Goal: Transaction & Acquisition: Purchase product/service

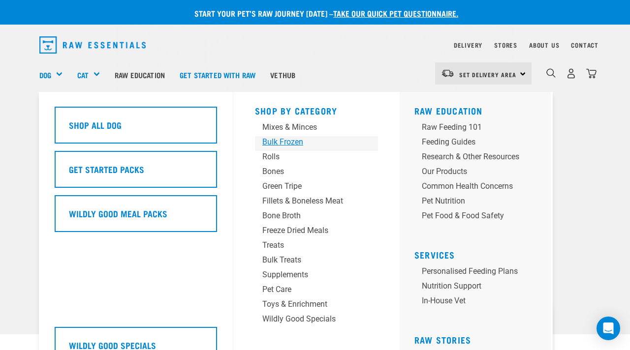
click at [269, 141] on div "Bulk Frozen" at bounding box center [308, 142] width 92 height 12
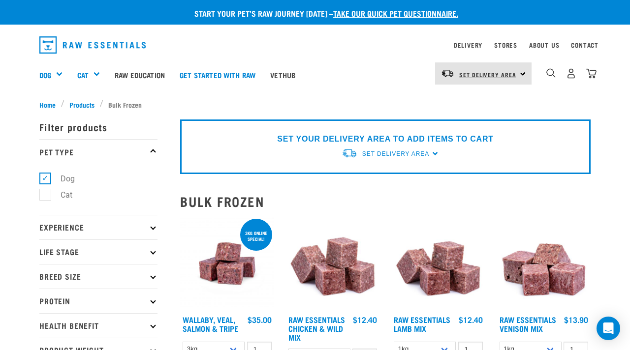
click at [511, 73] on span "Set Delivery Area" at bounding box center [487, 74] width 57 height 3
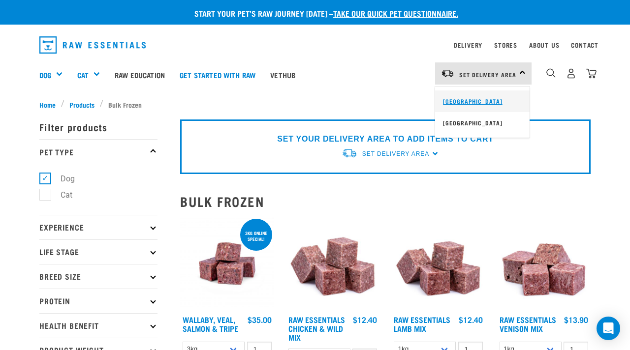
click at [484, 96] on link "[GEOGRAPHIC_DATA]" at bounding box center [482, 102] width 94 height 22
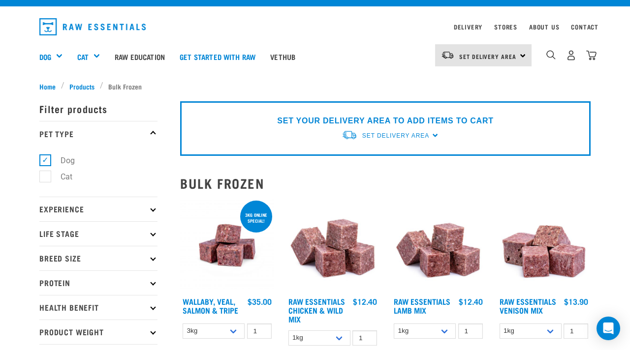
scroll to position [46, 0]
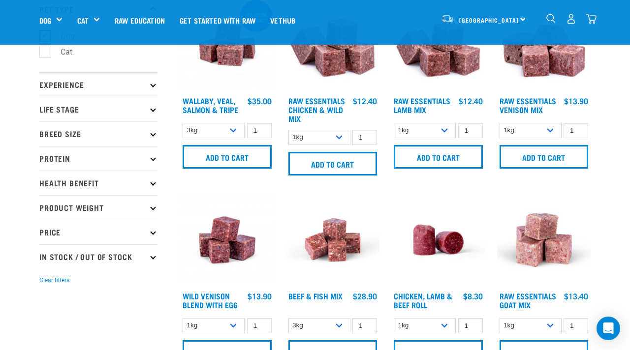
scroll to position [67, 0]
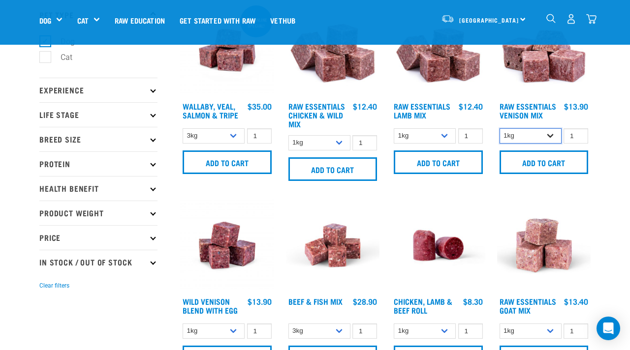
click at [548, 133] on select "1kg 3kg" at bounding box center [530, 135] width 62 height 15
click at [499, 128] on select "1kg 3kg" at bounding box center [530, 135] width 62 height 15
click at [451, 137] on select "1kg 3kg Bulk (10kg)" at bounding box center [425, 135] width 62 height 15
click at [394, 128] on select "1kg 3kg Bulk (10kg)" at bounding box center [425, 135] width 62 height 15
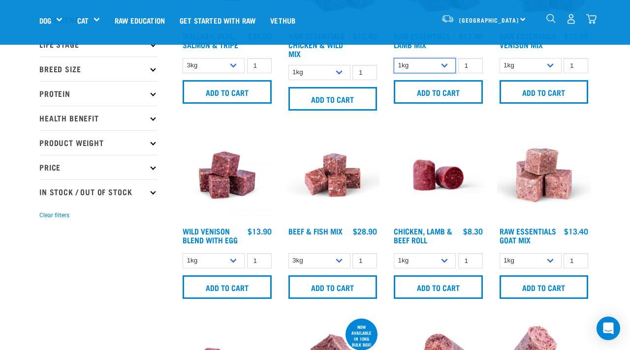
scroll to position [141, 0]
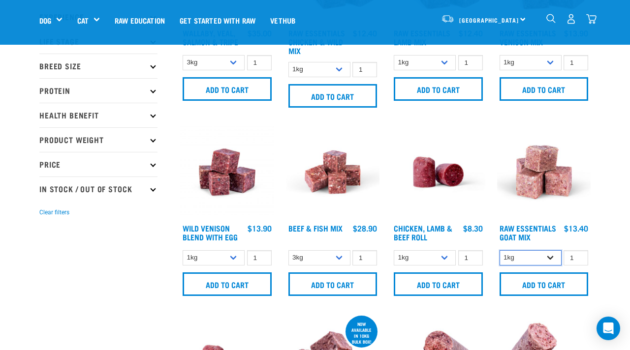
click at [549, 251] on select "1kg 3kg Bulk (10kg)" at bounding box center [530, 257] width 62 height 15
select select "344957"
click at [499, 250] on select "1kg 3kg Bulk (10kg)" at bounding box center [530, 257] width 62 height 15
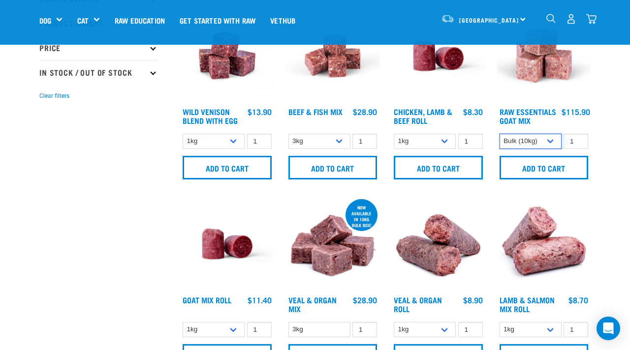
scroll to position [236, 0]
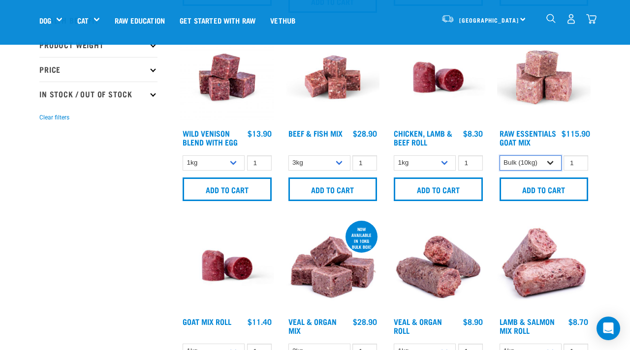
click at [551, 156] on select "1kg 3kg Bulk (10kg)" at bounding box center [530, 162] width 62 height 15
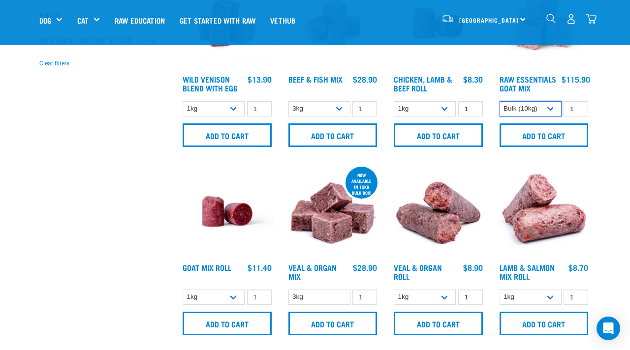
scroll to position [294, 0]
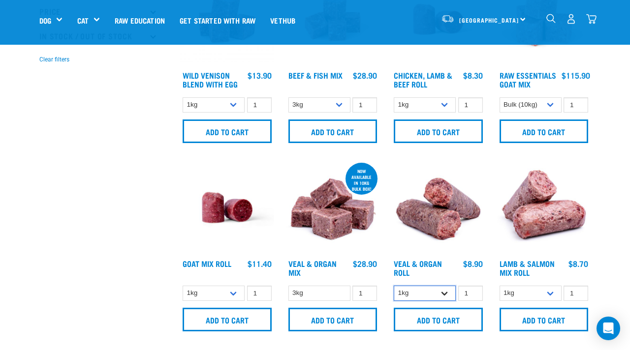
click at [428, 290] on select "1kg Bulk (10kg)" at bounding box center [425, 293] width 62 height 15
click at [394, 286] on select "1kg Bulk (10kg)" at bounding box center [425, 293] width 62 height 15
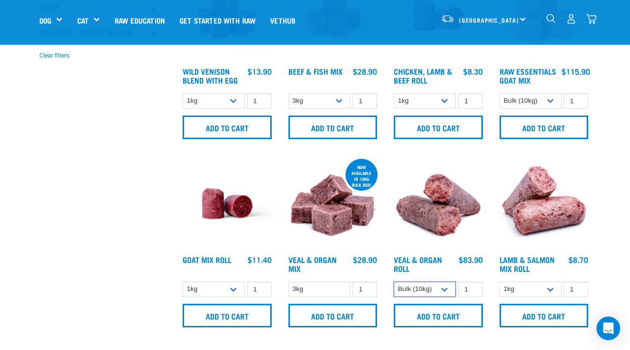
scroll to position [300, 0]
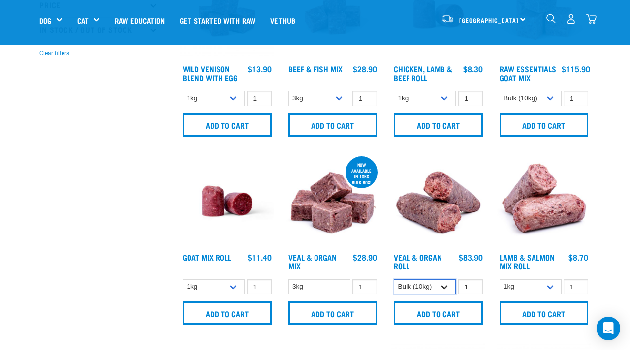
click at [434, 283] on select "1kg Bulk (10kg)" at bounding box center [425, 286] width 62 height 15
select select "745"
click at [394, 279] on select "1kg Bulk (10kg)" at bounding box center [425, 286] width 62 height 15
click at [235, 287] on select "1kg Bulk (10kg)" at bounding box center [214, 286] width 62 height 15
select select "443209"
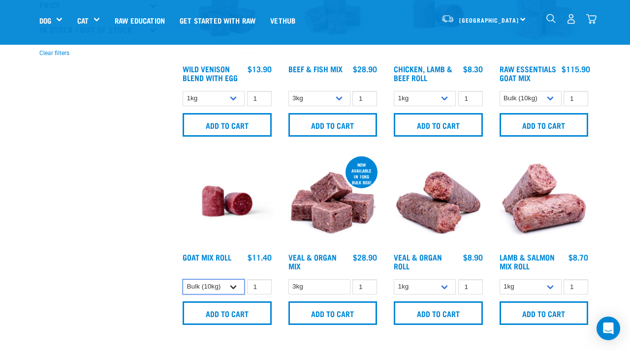
click at [183, 279] on select "1kg Bulk (10kg)" at bounding box center [214, 286] width 62 height 15
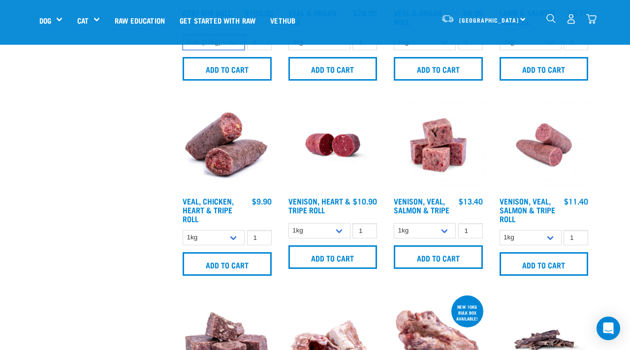
scroll to position [557, 0]
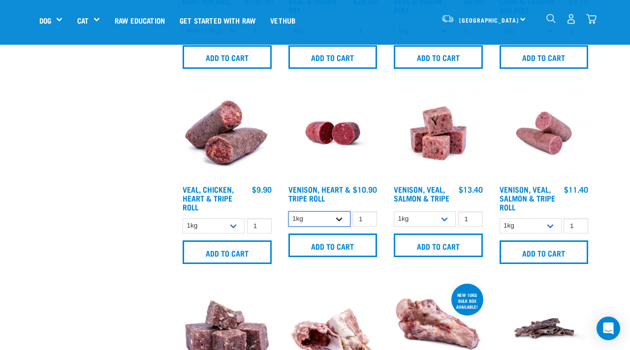
click at [323, 220] on select "1kg Bulk (10kg)" at bounding box center [319, 219] width 62 height 15
select select "418565"
click at [288, 212] on select "1kg Bulk (10kg)" at bounding box center [319, 219] width 62 height 15
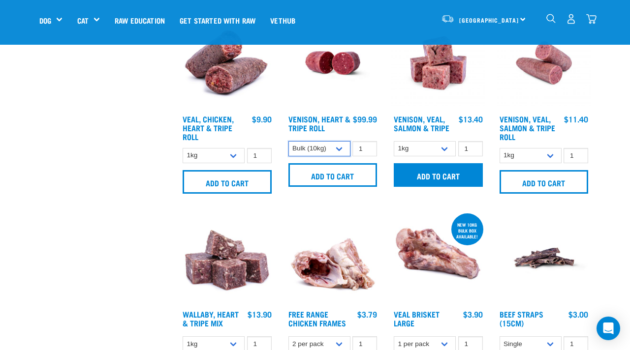
scroll to position [622, 0]
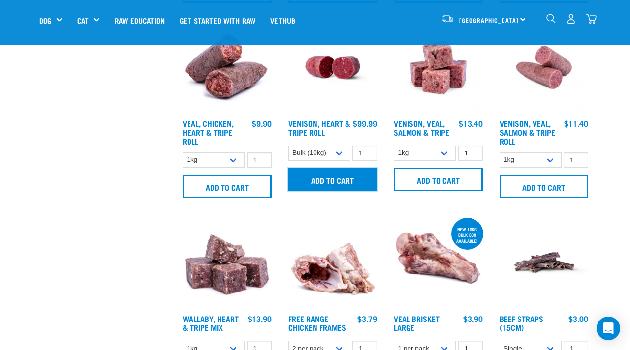
click at [354, 177] on input "Add to cart" at bounding box center [332, 180] width 89 height 24
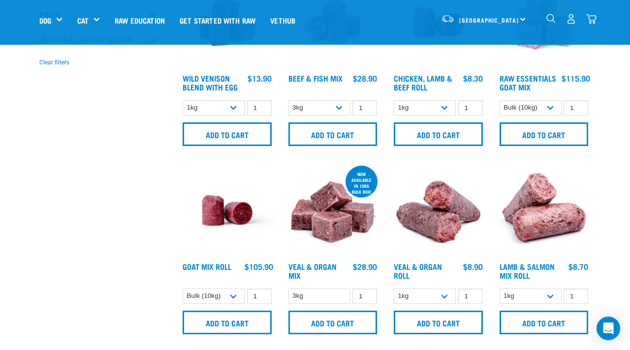
scroll to position [288, 0]
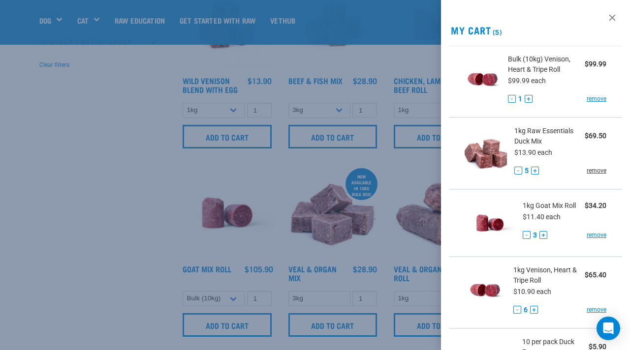
click at [589, 171] on link "remove" at bounding box center [597, 170] width 20 height 9
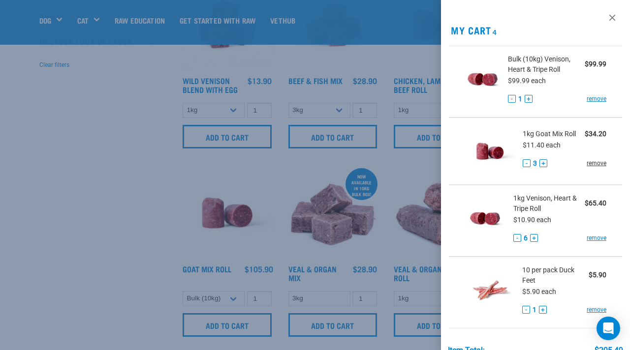
click at [593, 162] on link "remove" at bounding box center [597, 163] width 20 height 9
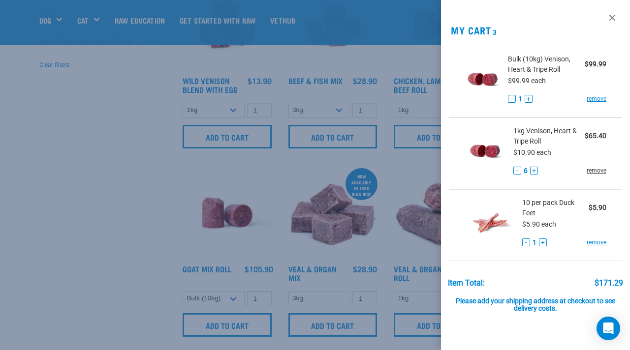
click at [597, 173] on link "remove" at bounding box center [597, 170] width 20 height 9
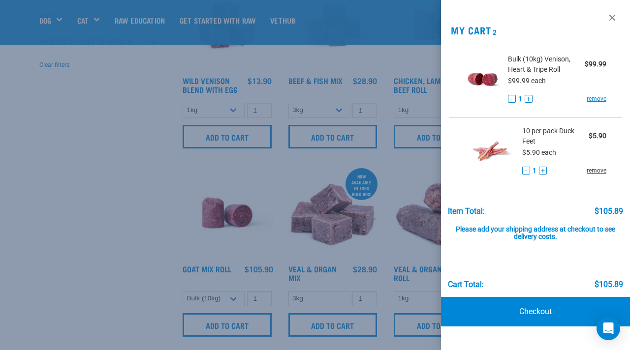
click at [598, 173] on link "remove" at bounding box center [597, 170] width 20 height 9
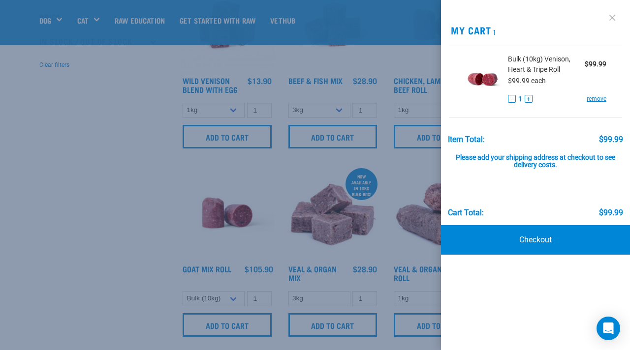
click at [616, 16] on link at bounding box center [612, 18] width 16 height 16
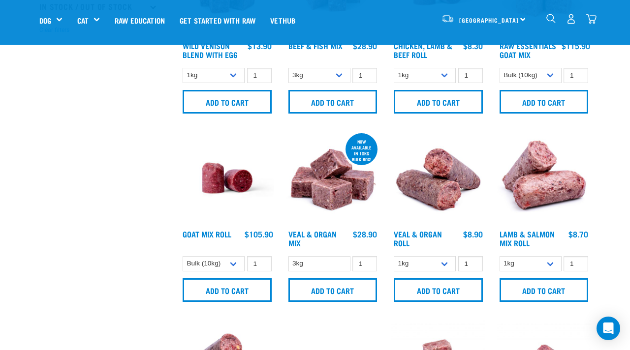
scroll to position [324, 0]
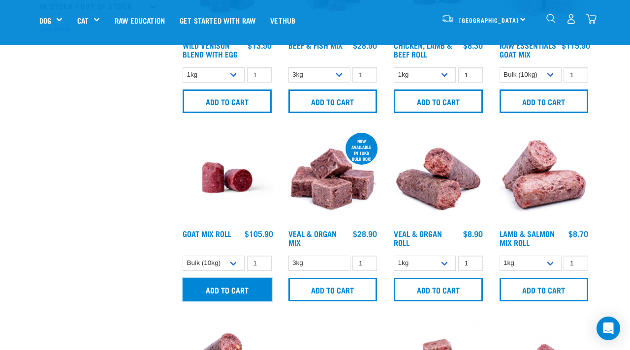
click at [236, 284] on input "Add to cart" at bounding box center [227, 290] width 89 height 24
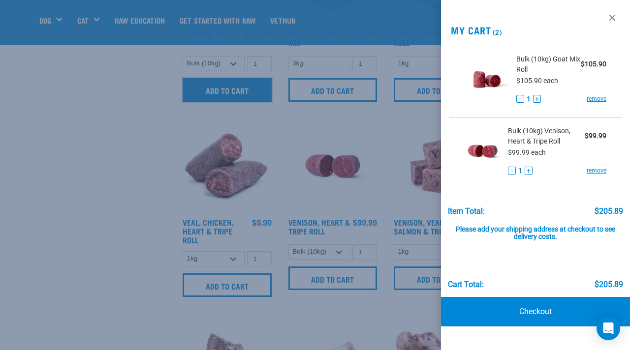
scroll to position [534, 0]
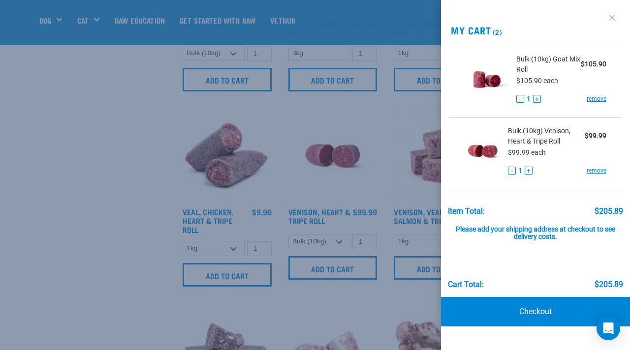
click at [613, 16] on link at bounding box center [612, 18] width 16 height 16
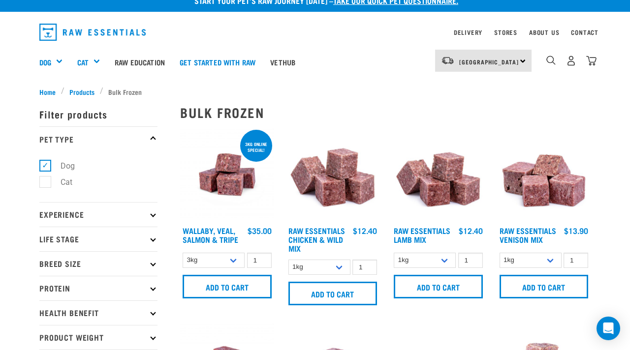
scroll to position [12, 0]
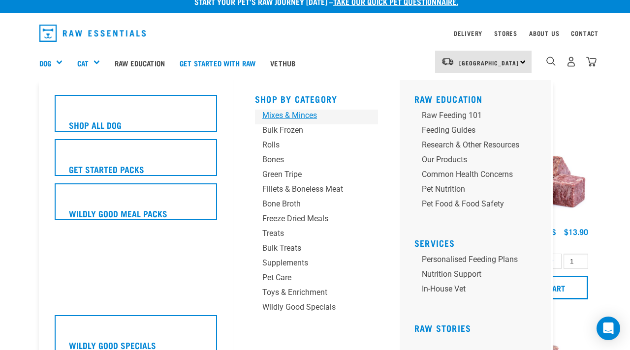
click at [299, 114] on div "Mixes & Minces" at bounding box center [308, 116] width 92 height 12
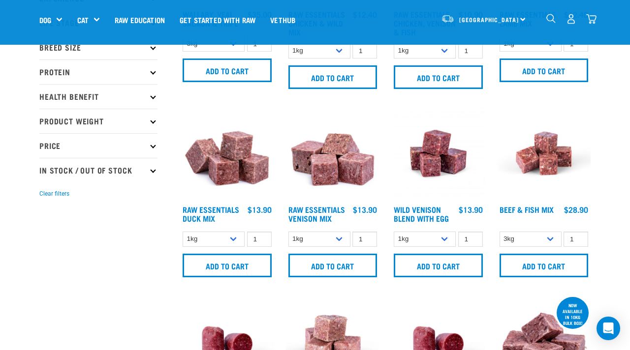
scroll to position [166, 0]
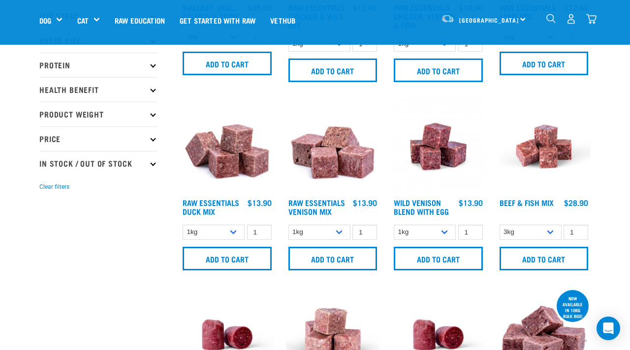
click at [245, 234] on div "1 0 100 0 100" at bounding box center [258, 232] width 27 height 15
click at [243, 233] on select "1kg 3kg" at bounding box center [214, 232] width 62 height 15
select select "442098"
click at [183, 225] on select "1kg 3kg" at bounding box center [214, 232] width 62 height 15
click at [261, 228] on input "2" at bounding box center [259, 232] width 25 height 15
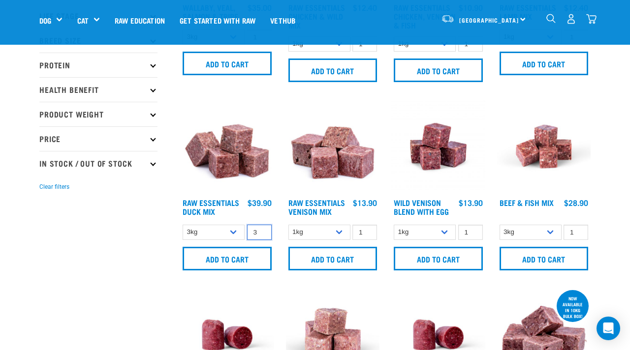
type input "3"
click at [261, 228] on input "3" at bounding box center [259, 232] width 25 height 15
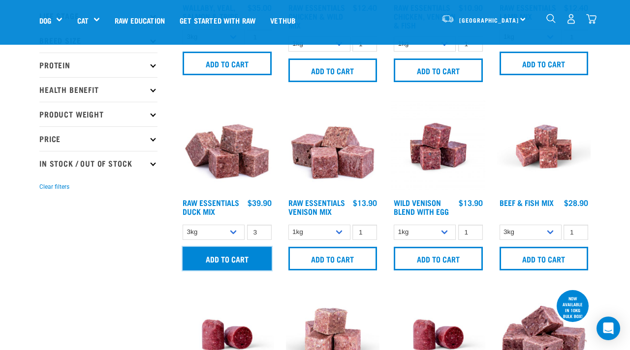
click at [247, 255] on input "Add to cart" at bounding box center [227, 259] width 89 height 24
click at [45, 173] on button "delete" at bounding box center [40, 175] width 10 height 10
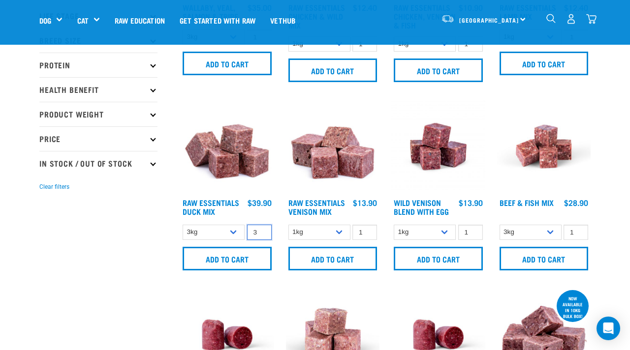
click at [256, 231] on input "3" at bounding box center [259, 232] width 25 height 15
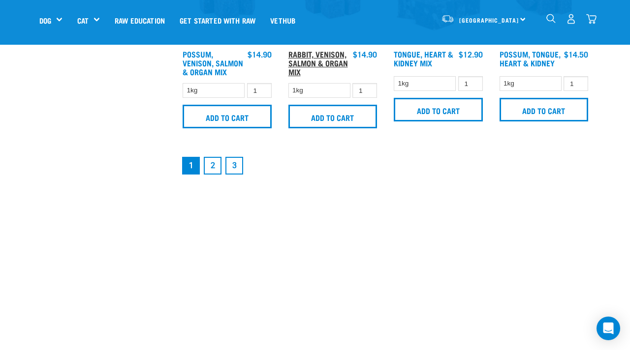
scroll to position [1465, 0]
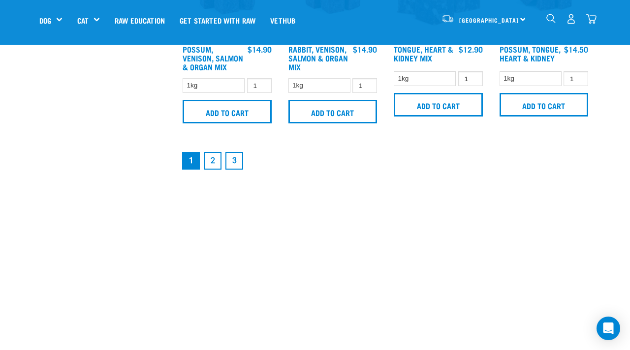
click at [215, 159] on link "2" at bounding box center [213, 161] width 18 height 18
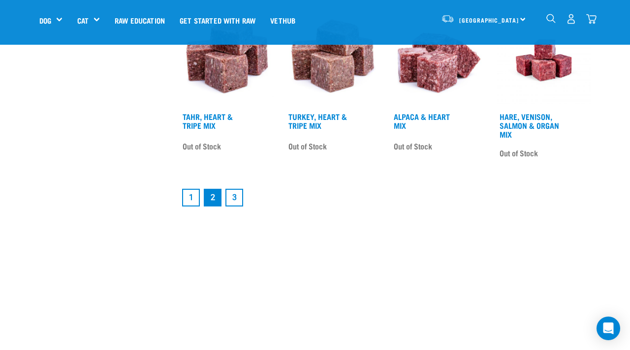
scroll to position [1404, 0]
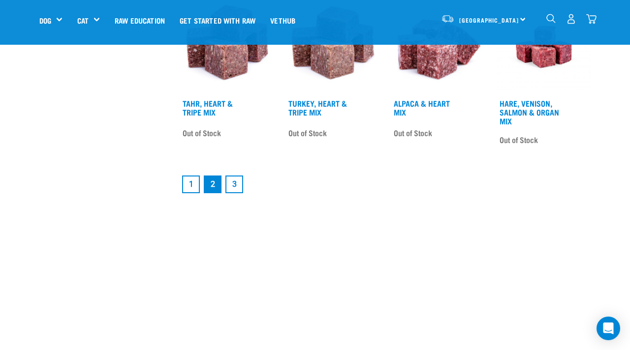
click at [238, 177] on link "3" at bounding box center [234, 185] width 18 height 18
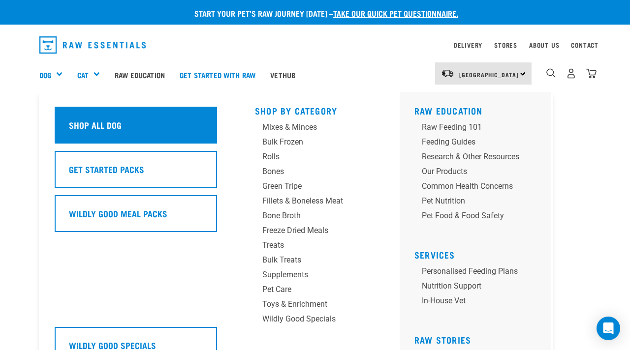
click at [190, 128] on div "Shop All Dog" at bounding box center [136, 125] width 162 height 37
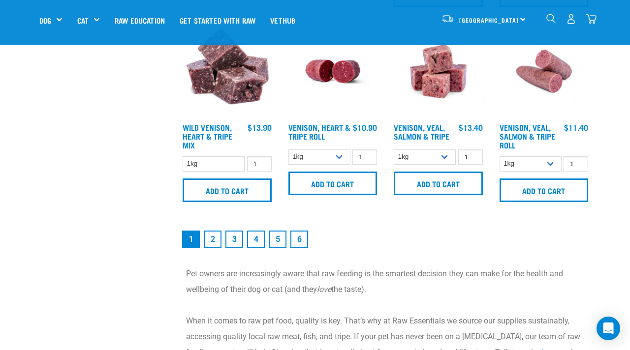
scroll to position [1388, 0]
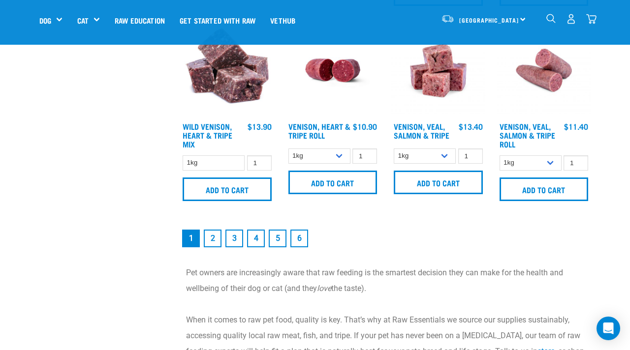
click at [220, 237] on link "2" at bounding box center [213, 239] width 18 height 18
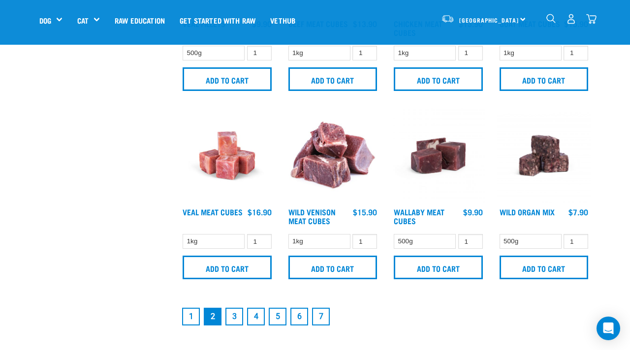
scroll to position [1298, 0]
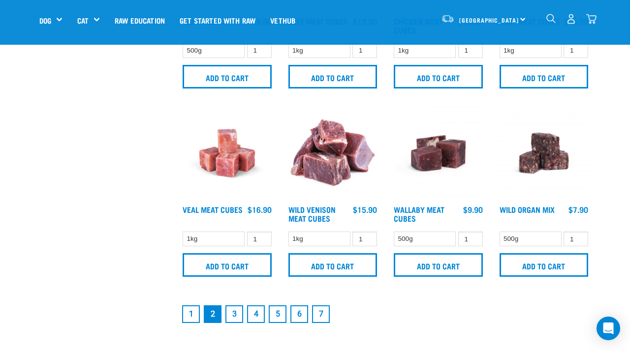
click at [233, 310] on link "3" at bounding box center [234, 315] width 18 height 18
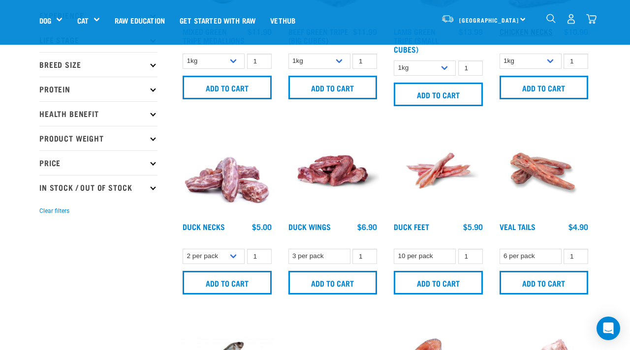
scroll to position [168, 0]
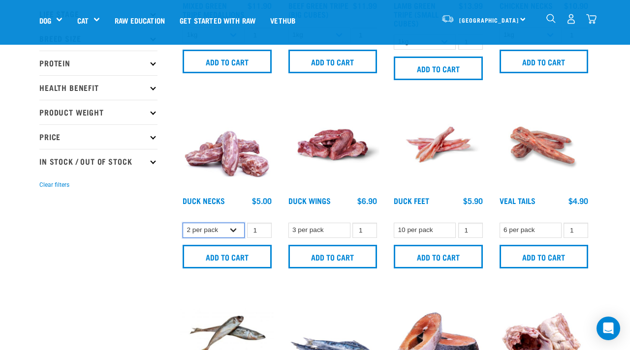
click at [234, 229] on select "2 per pack 6 per pack" at bounding box center [214, 230] width 62 height 15
select select "810"
click at [183, 223] on select "2 per pack 6 per pack" at bounding box center [214, 230] width 62 height 15
click at [425, 230] on select "10 per pack" at bounding box center [425, 230] width 62 height 15
click at [394, 223] on select "10 per pack" at bounding box center [425, 230] width 62 height 15
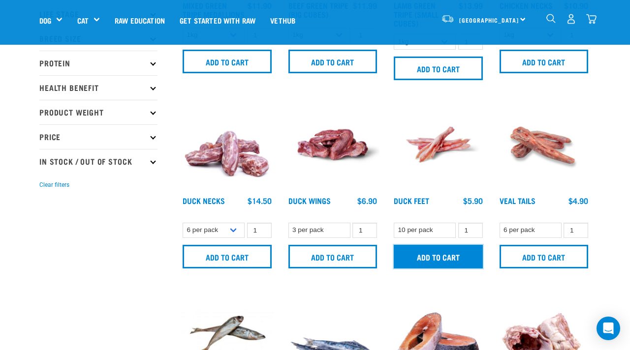
click at [431, 254] on input "Add to cart" at bounding box center [438, 257] width 89 height 24
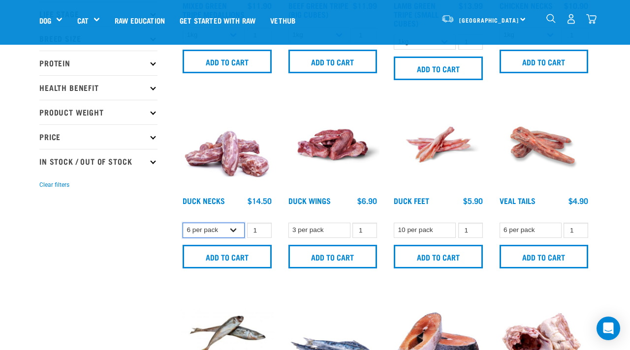
click at [229, 228] on select "2 per pack 6 per pack" at bounding box center [214, 230] width 62 height 15
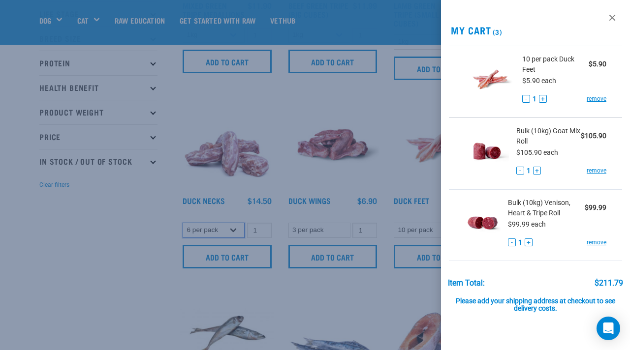
click at [183, 223] on select "2 per pack 6 per pack" at bounding box center [214, 230] width 62 height 15
click at [616, 14] on link at bounding box center [612, 18] width 16 height 16
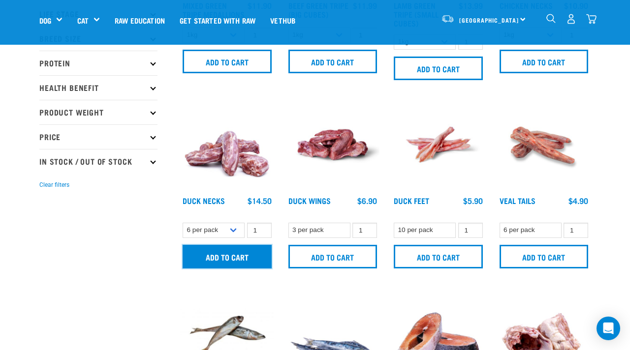
click at [217, 256] on input "Add to cart" at bounding box center [227, 257] width 89 height 24
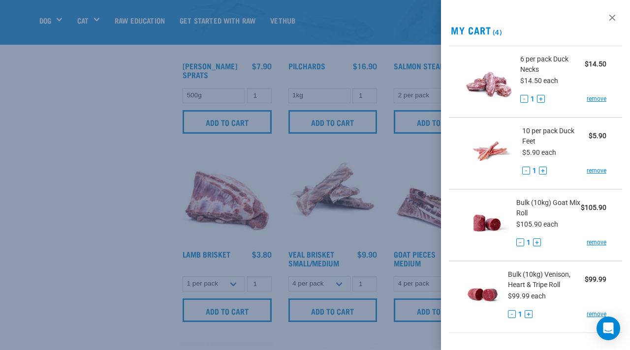
scroll to position [494, 0]
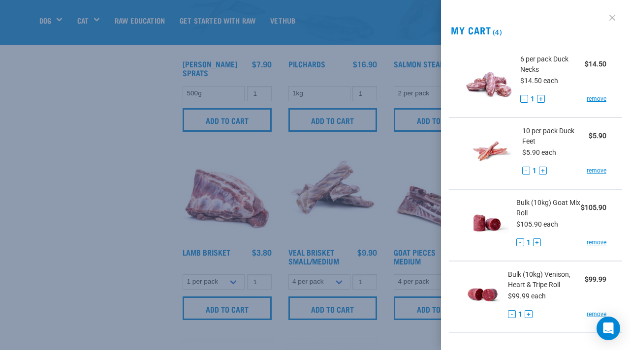
click at [610, 18] on link at bounding box center [612, 18] width 16 height 16
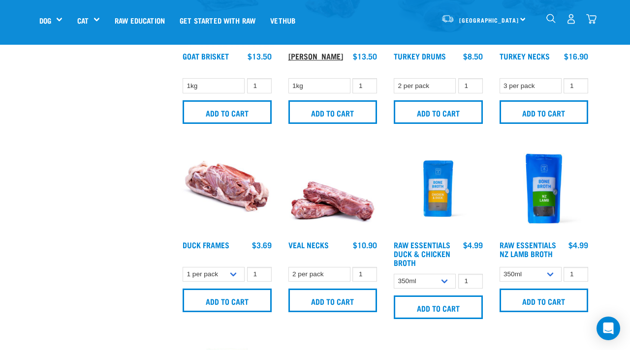
scroll to position [885, 0]
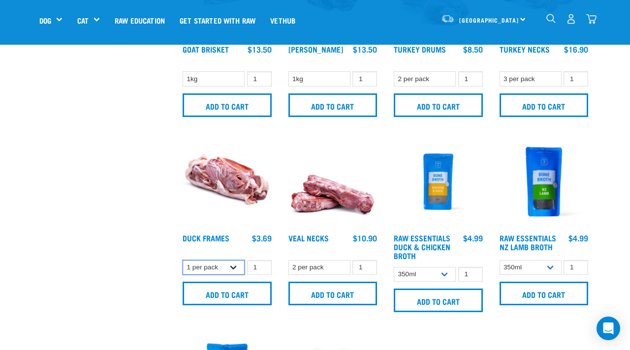
click at [226, 263] on select "1 per pack Bulk (15 pack)" at bounding box center [214, 267] width 62 height 15
click at [183, 260] on select "1 per pack Bulk (15 pack)" at bounding box center [214, 267] width 62 height 15
click at [223, 256] on div at bounding box center [227, 226] width 106 height 195
click at [222, 262] on select "1 per pack Bulk (15 pack)" at bounding box center [214, 267] width 62 height 15
select select "807"
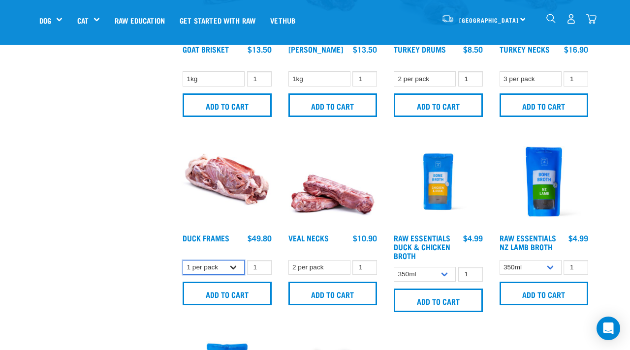
click at [183, 260] on select "1 per pack Bulk (15 pack)" at bounding box center [214, 267] width 62 height 15
click at [258, 268] on input "0" at bounding box center [259, 267] width 25 height 15
click at [261, 263] on input "1" at bounding box center [259, 267] width 25 height 15
type input "2"
click at [261, 263] on input "2" at bounding box center [259, 267] width 25 height 15
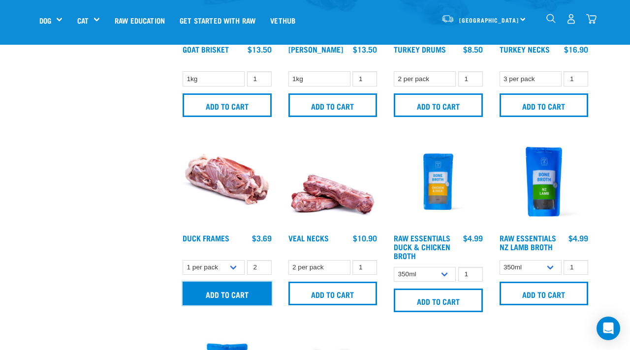
click at [249, 294] on input "Add to cart" at bounding box center [227, 294] width 89 height 24
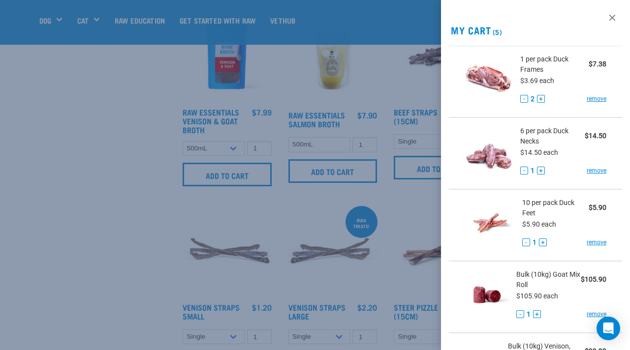
scroll to position [1208, 0]
click at [615, 22] on link at bounding box center [612, 18] width 16 height 16
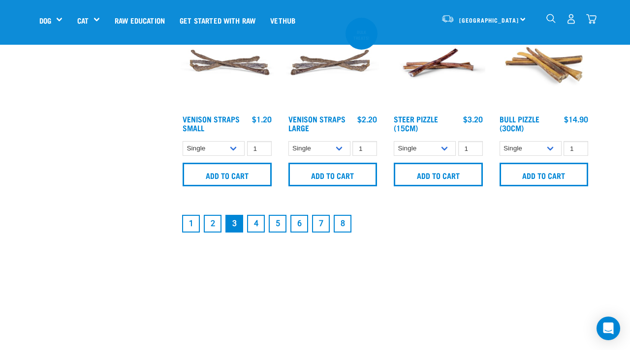
scroll to position [1394, 0]
click at [253, 220] on link "4" at bounding box center [256, 225] width 18 height 18
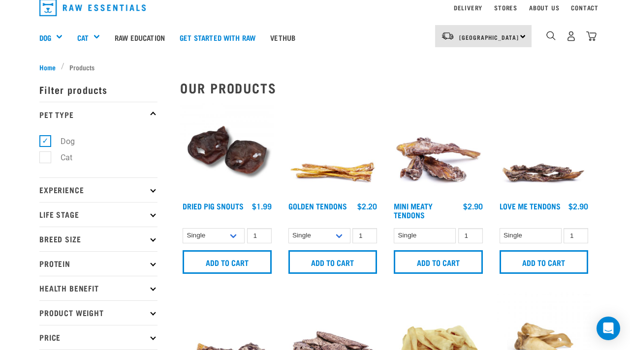
scroll to position [41, 0]
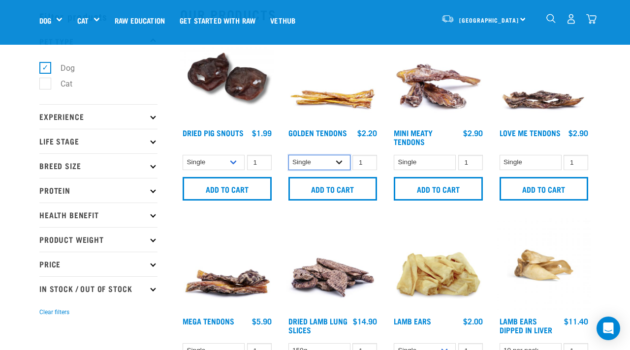
click at [338, 158] on select "Single 10 per pack 25 per pack" at bounding box center [319, 162] width 62 height 15
select select "682012"
click at [288, 155] on select "Single 10 per pack 25 per pack" at bounding box center [319, 162] width 62 height 15
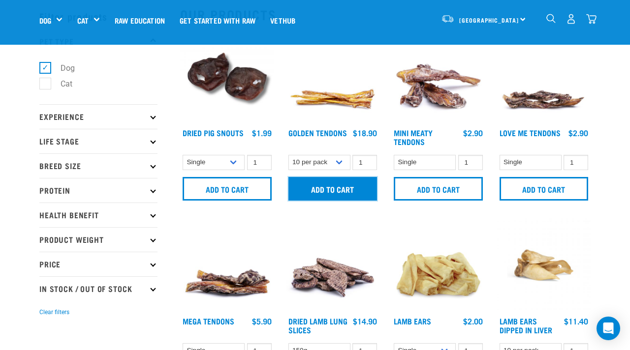
click at [330, 189] on input "Add to cart" at bounding box center [332, 189] width 89 height 24
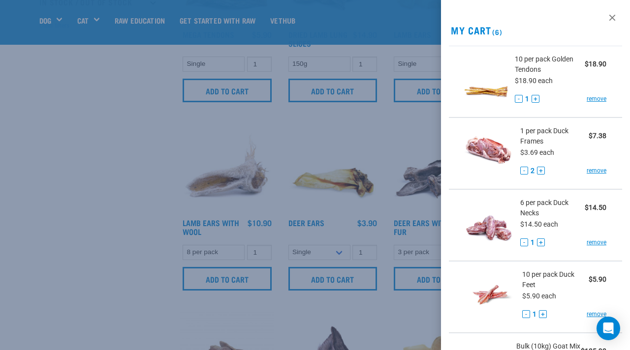
scroll to position [343, 0]
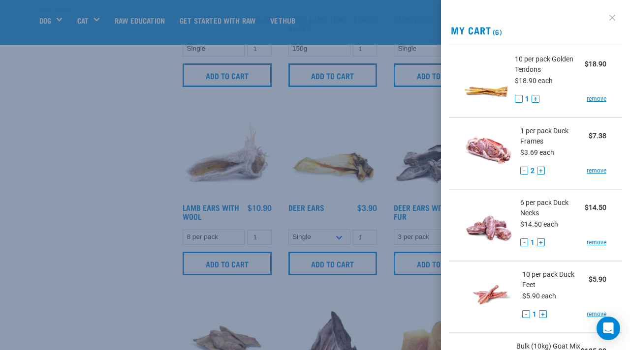
click at [615, 22] on link at bounding box center [612, 18] width 16 height 16
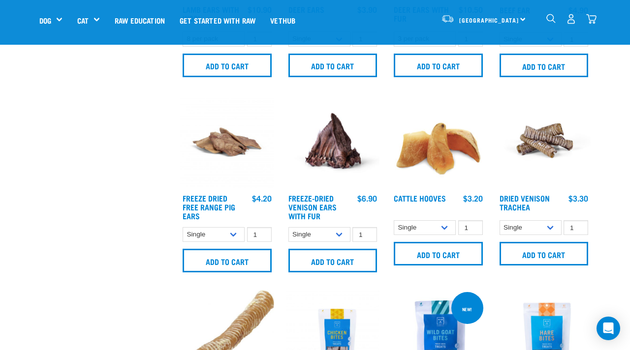
scroll to position [544, 0]
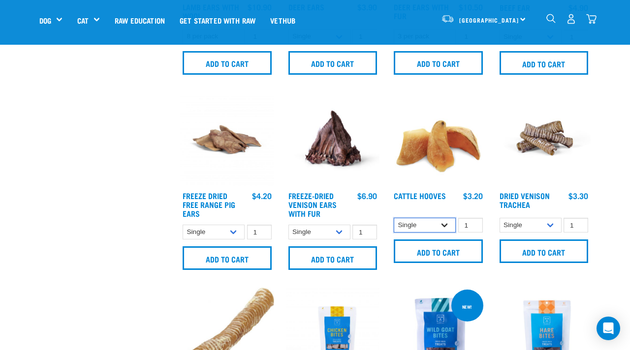
click at [440, 218] on select "Single 10 per pack Bulk (30 pack)" at bounding box center [425, 225] width 62 height 15
click at [394, 218] on select "Single 10 per pack Bulk (30 pack)" at bounding box center [425, 225] width 62 height 15
click at [436, 224] on select "Single 10 per pack Bulk (30 pack)" at bounding box center [425, 225] width 62 height 15
select select "691"
click at [394, 218] on select "Single 10 per pack Bulk (30 pack)" at bounding box center [425, 225] width 62 height 15
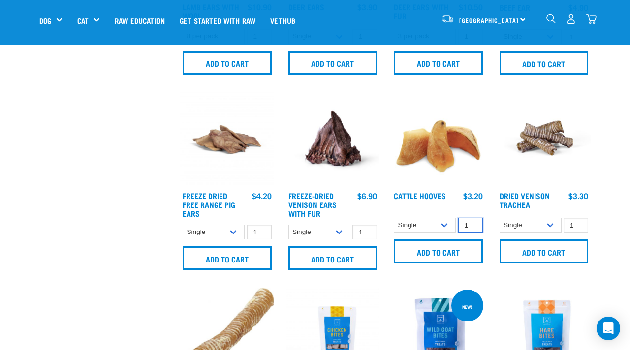
click at [460, 223] on input "1" at bounding box center [470, 225] width 25 height 15
click at [471, 222] on input "2" at bounding box center [470, 225] width 25 height 15
type input "3"
click at [471, 222] on input "3" at bounding box center [470, 225] width 25 height 15
click at [445, 251] on input "Add to cart" at bounding box center [438, 252] width 89 height 24
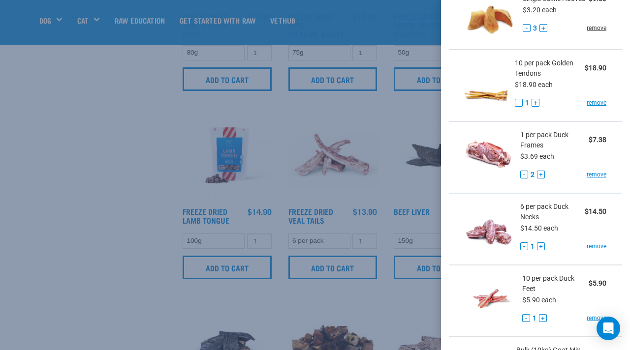
scroll to position [0, 0]
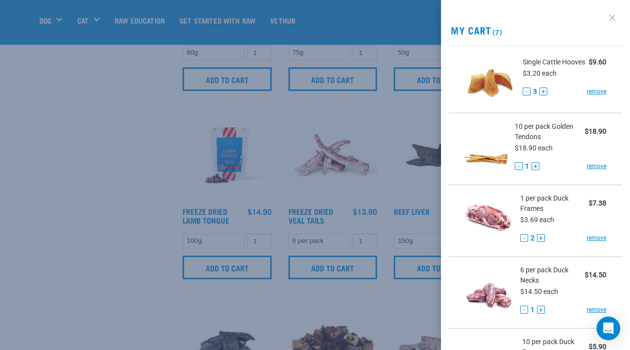
click at [611, 14] on link at bounding box center [612, 18] width 16 height 16
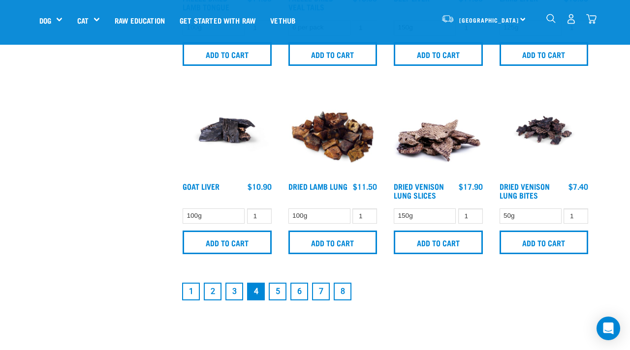
scroll to position [1326, 0]
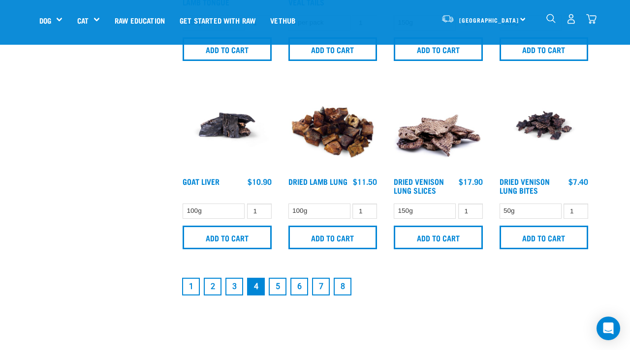
click at [275, 284] on link "5" at bounding box center [278, 287] width 18 height 18
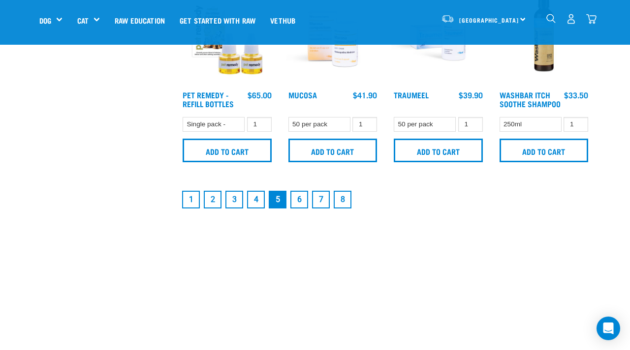
scroll to position [1480, 0]
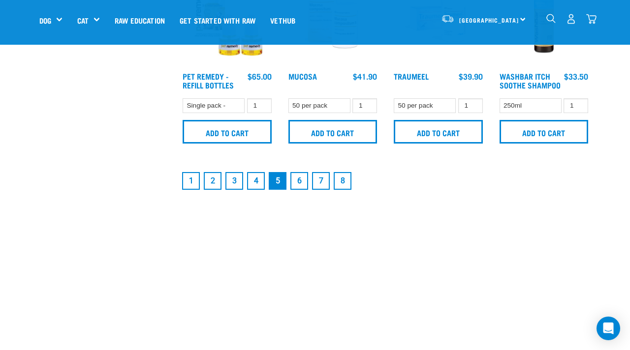
click at [296, 178] on link "6" at bounding box center [299, 181] width 18 height 18
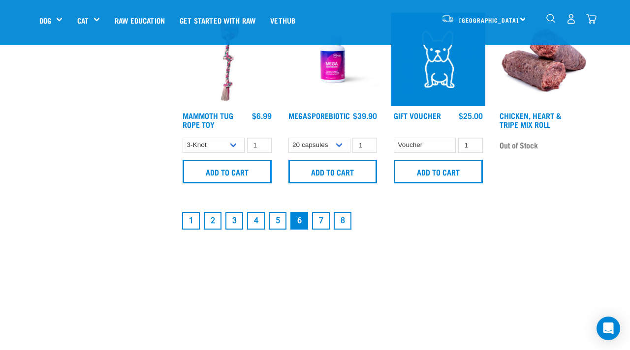
scroll to position [1420, 0]
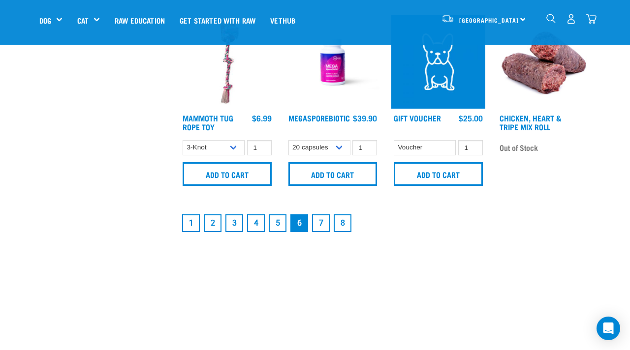
click at [259, 224] on link "4" at bounding box center [256, 224] width 18 height 18
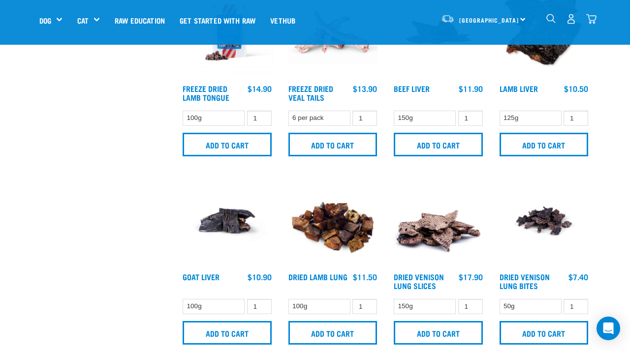
scroll to position [1233, 0]
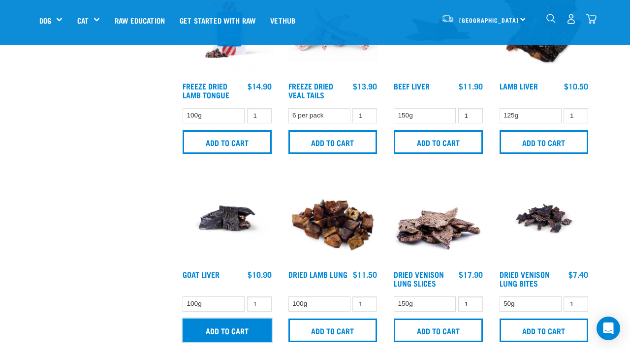
click at [213, 321] on input "Add to cart" at bounding box center [227, 331] width 89 height 24
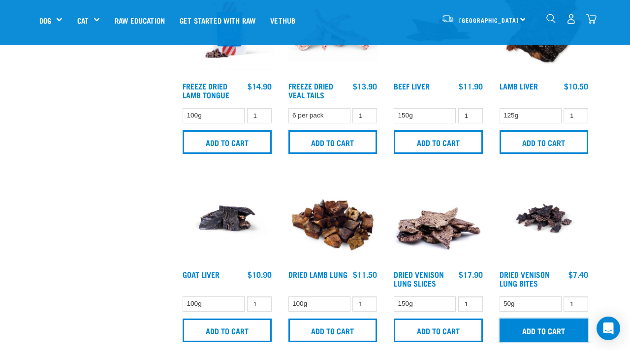
click at [545, 327] on input "Add to cart" at bounding box center [543, 331] width 89 height 24
click at [517, 334] on input "Add to cart" at bounding box center [543, 331] width 89 height 24
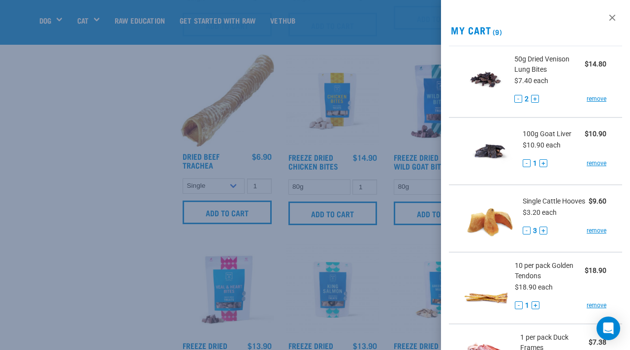
scroll to position [775, 0]
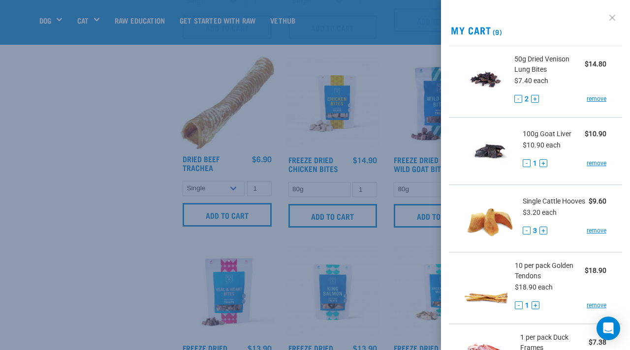
click at [612, 17] on link at bounding box center [612, 18] width 16 height 16
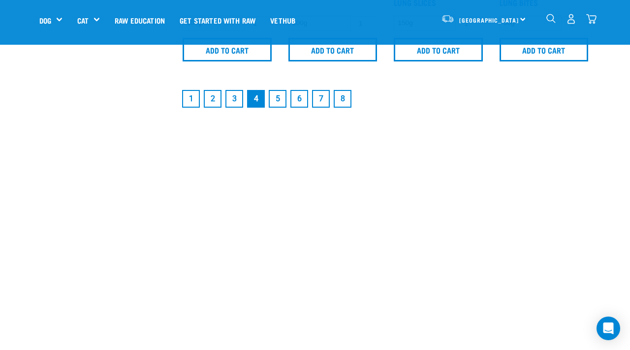
scroll to position [1549, 0]
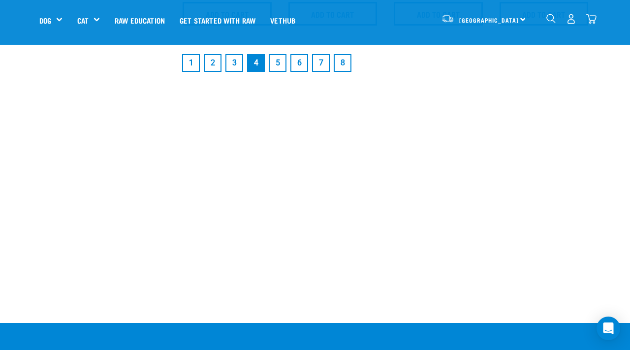
click at [196, 59] on link "1" at bounding box center [191, 63] width 18 height 18
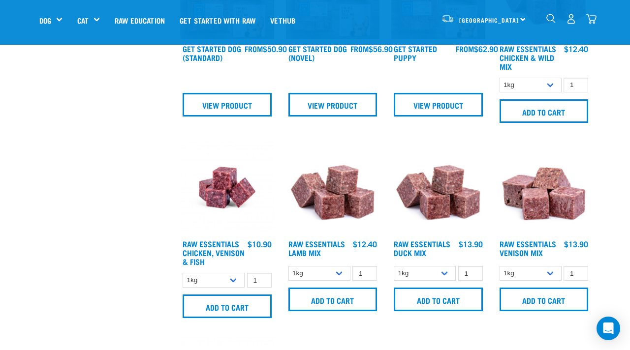
scroll to position [508, 0]
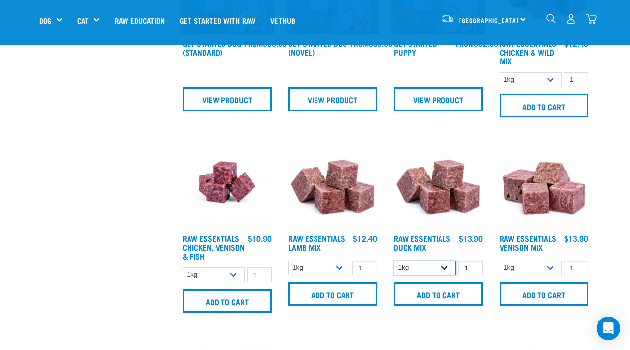
click at [447, 265] on select "1kg 3kg" at bounding box center [425, 268] width 62 height 15
select select "442098"
click at [394, 261] on select "1kg 3kg" at bounding box center [425, 268] width 62 height 15
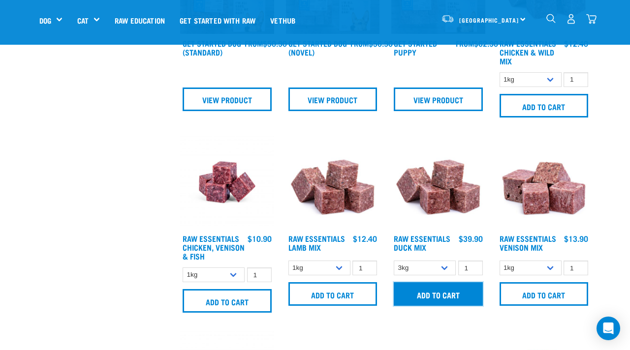
click at [451, 294] on input "Add to cart" at bounding box center [438, 294] width 89 height 24
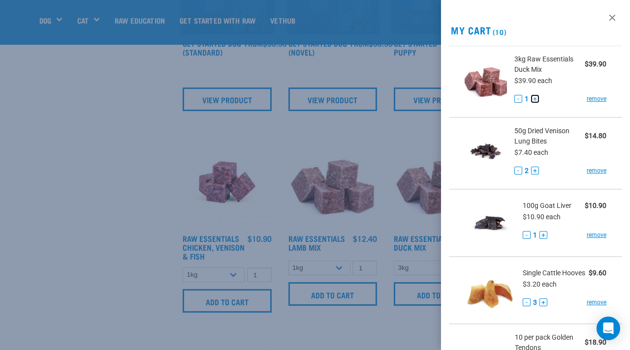
click at [537, 96] on button "+" at bounding box center [535, 99] width 8 height 8
click at [537, 98] on button "+" at bounding box center [535, 99] width 8 height 8
click at [612, 16] on link at bounding box center [612, 18] width 16 height 16
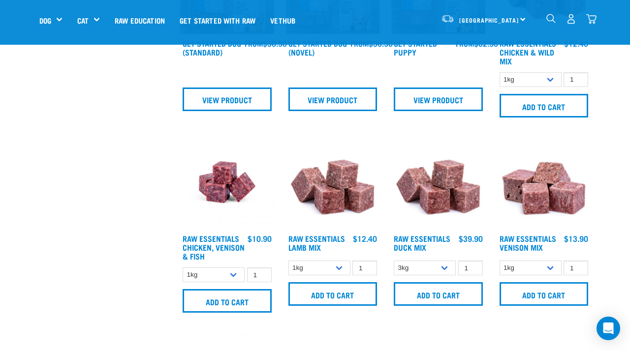
click at [587, 18] on img "dropdown navigation" at bounding box center [591, 19] width 10 height 10
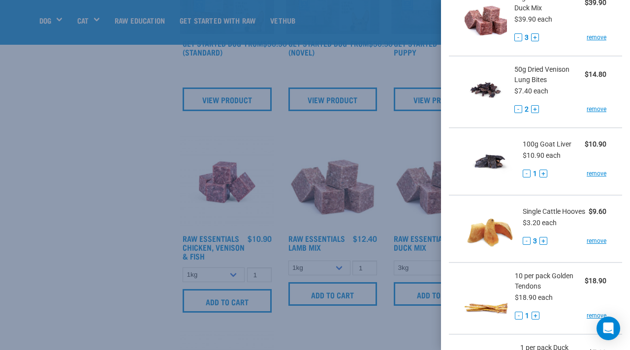
scroll to position [0, 0]
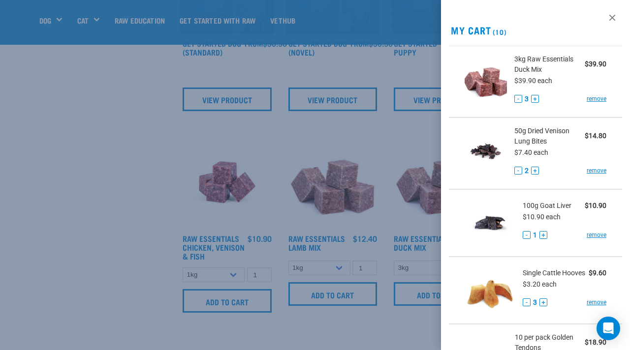
click at [487, 30] on h2 "My Cart (10)" at bounding box center [535, 30] width 189 height 11
click at [495, 30] on span "(10)" at bounding box center [499, 31] width 16 height 3
click at [508, 26] on h2 "My Cart (10)" at bounding box center [535, 30] width 189 height 11
click at [612, 14] on link at bounding box center [612, 18] width 16 height 16
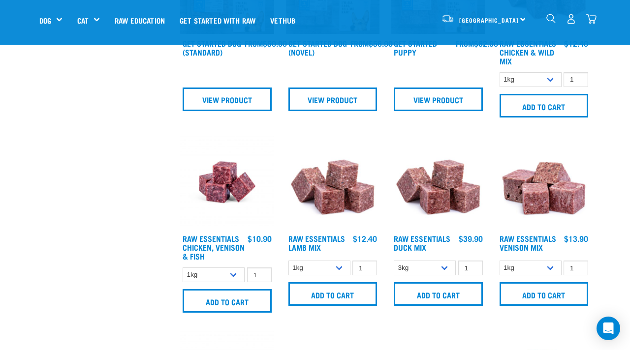
click at [590, 17] on img "dropdown navigation" at bounding box center [591, 19] width 10 height 10
click at [0, 0] on div at bounding box center [0, 0] width 0 height 0
click at [590, 17] on img "dropdown navigation" at bounding box center [591, 19] width 10 height 10
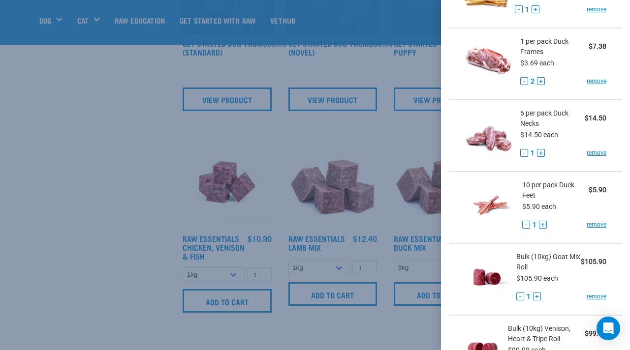
scroll to position [554, 0]
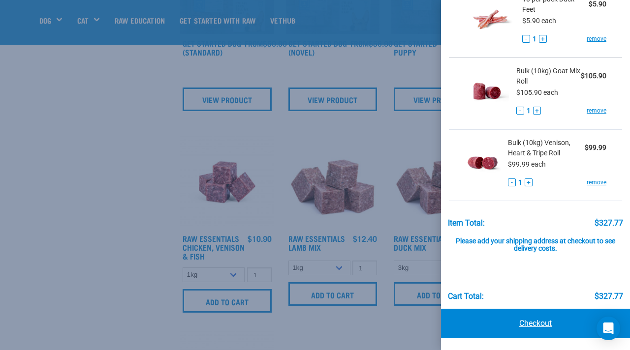
click at [511, 329] on link "Checkout" at bounding box center [535, 324] width 189 height 30
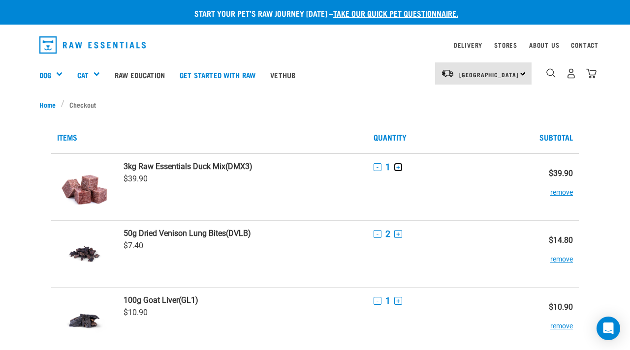
click at [399, 166] on button "+" at bounding box center [398, 167] width 8 height 8
click at [455, 135] on th "Quantity" at bounding box center [447, 138] width 158 height 32
click at [412, 132] on th "Quantity" at bounding box center [447, 138] width 158 height 32
click at [320, 178] on td "3kg Raw Essentials Duck Mix (DMX3) $39.90" at bounding box center [243, 187] width 250 height 67
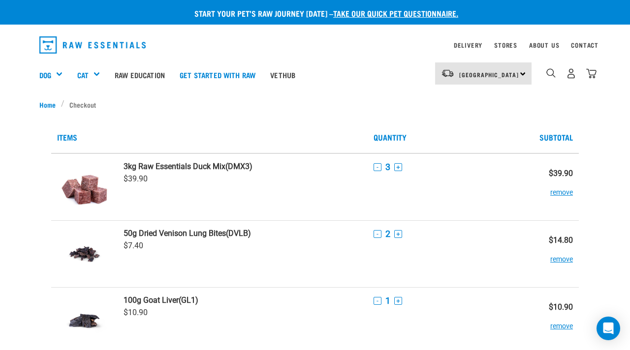
click at [320, 178] on td "3kg Raw Essentials Duck Mix (DMX3) $39.90" at bounding box center [243, 187] width 250 height 67
click at [242, 165] on link "3kg Raw Essentials Duck Mix (DMX3)" at bounding box center [243, 166] width 238 height 9
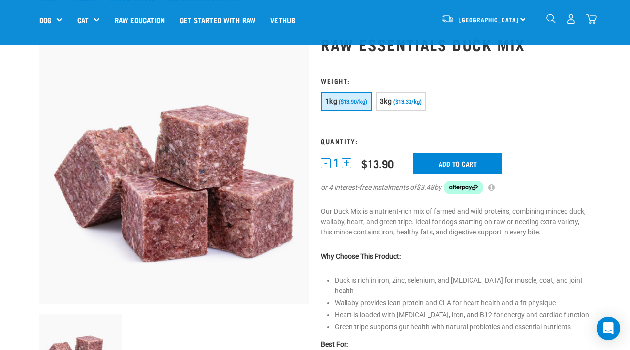
scroll to position [42, 0]
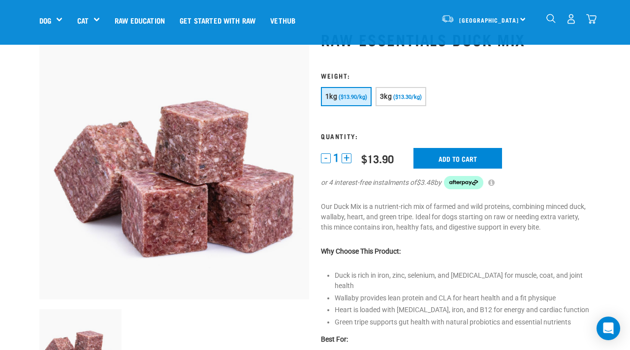
click at [595, 19] on img "dropdown navigation" at bounding box center [591, 19] width 10 height 10
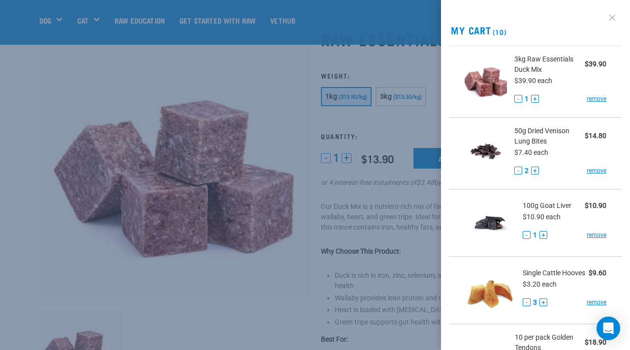
click at [614, 15] on link at bounding box center [612, 18] width 16 height 16
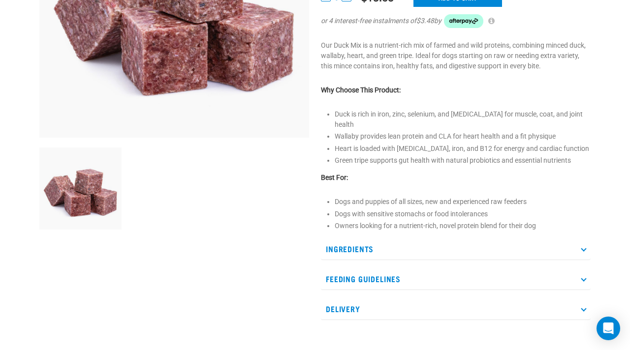
scroll to position [0, 0]
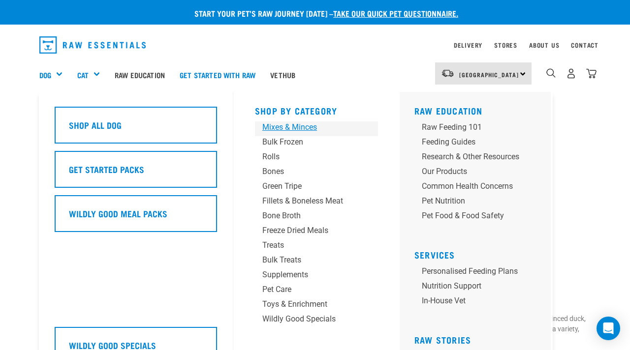
click at [277, 130] on div "Mixes & Minces" at bounding box center [308, 128] width 92 height 12
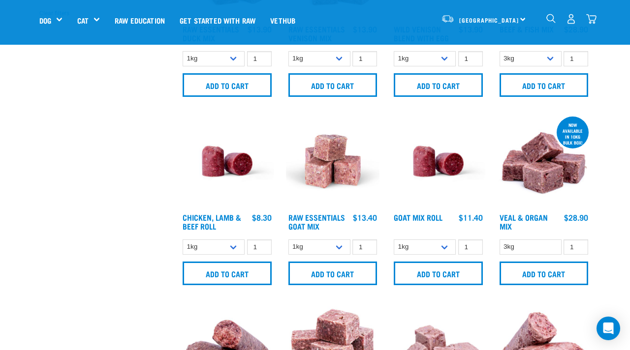
scroll to position [366, 0]
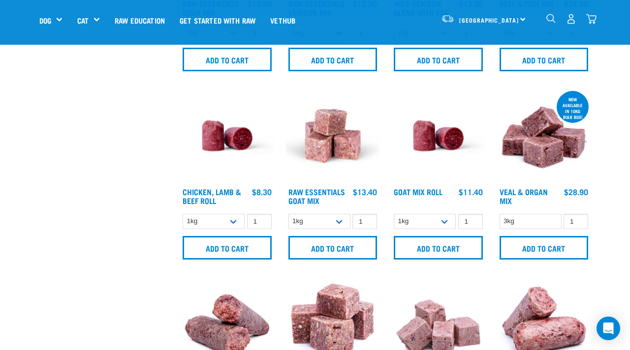
click at [522, 213] on div "3kg 1 0 100 0 100" at bounding box center [544, 221] width 94 height 17
click at [522, 220] on select "3kg" at bounding box center [530, 221] width 62 height 15
click at [532, 252] on input "Add to cart" at bounding box center [543, 248] width 89 height 24
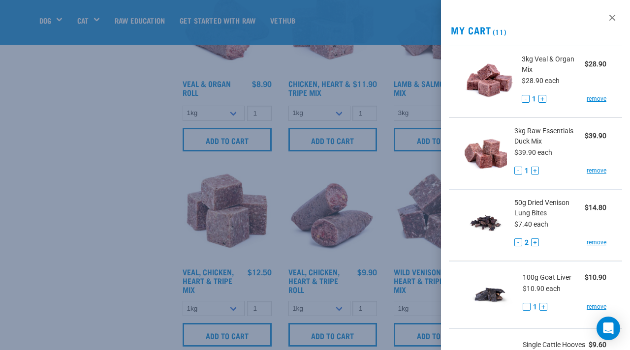
scroll to position [664, 0]
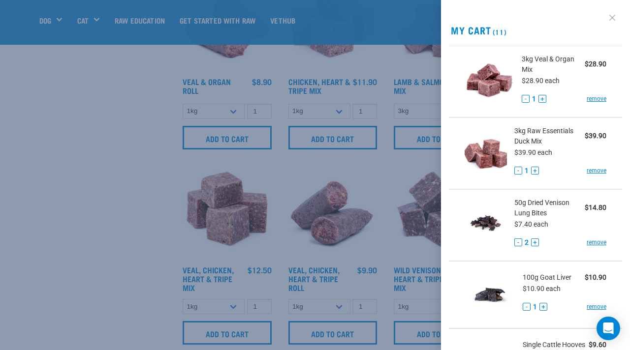
click at [610, 16] on link at bounding box center [612, 18] width 16 height 16
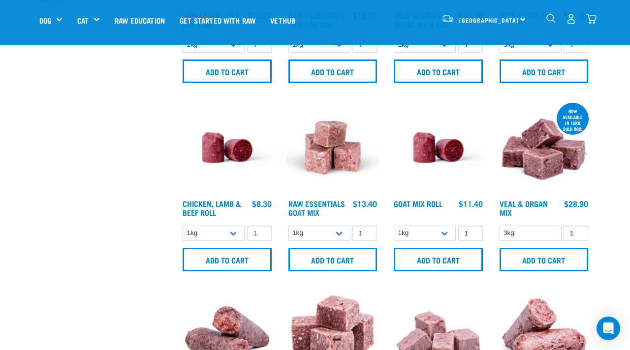
scroll to position [347, 0]
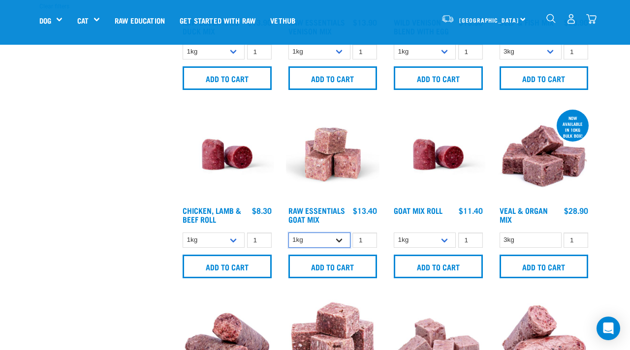
click at [338, 240] on select "1kg 3kg Bulk (10kg)" at bounding box center [319, 240] width 62 height 15
select select "337219"
click at [288, 233] on select "1kg 3kg Bulk (10kg)" at bounding box center [319, 240] width 62 height 15
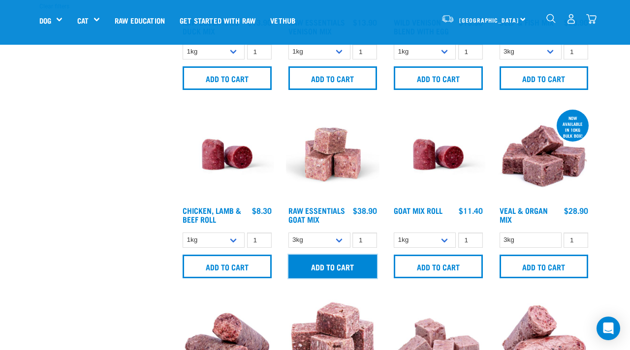
click at [342, 267] on input "Add to cart" at bounding box center [332, 267] width 89 height 24
click at [589, 19] on img "dropdown navigation" at bounding box center [591, 19] width 10 height 10
click at [592, 21] on img "dropdown navigation" at bounding box center [591, 19] width 10 height 10
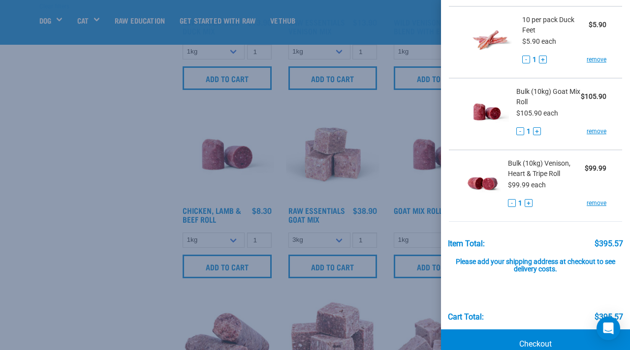
scroll to position [698, 0]
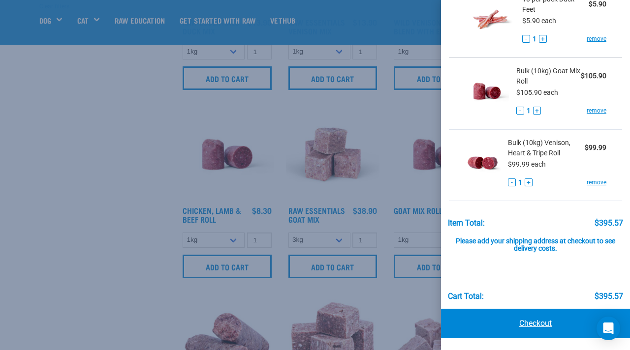
click at [549, 324] on link "Checkout" at bounding box center [535, 324] width 189 height 30
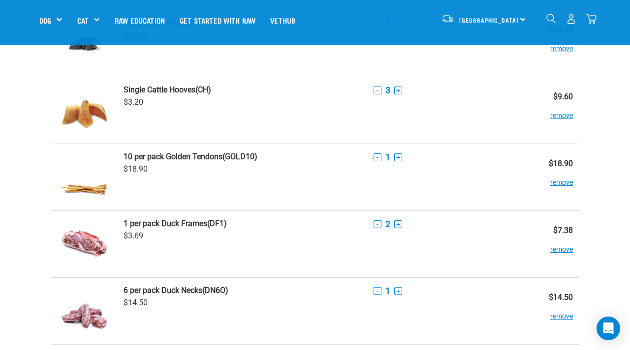
scroll to position [325, 0]
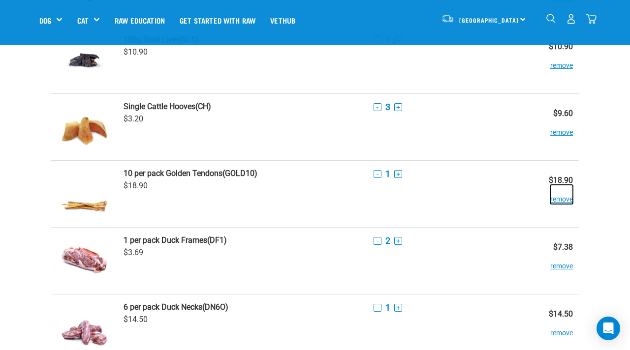
click at [562, 199] on button "remove" at bounding box center [561, 194] width 23 height 19
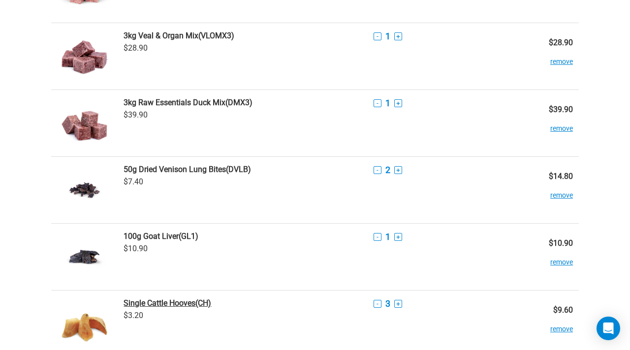
scroll to position [0, 0]
